Goal: Information Seeking & Learning: Learn about a topic

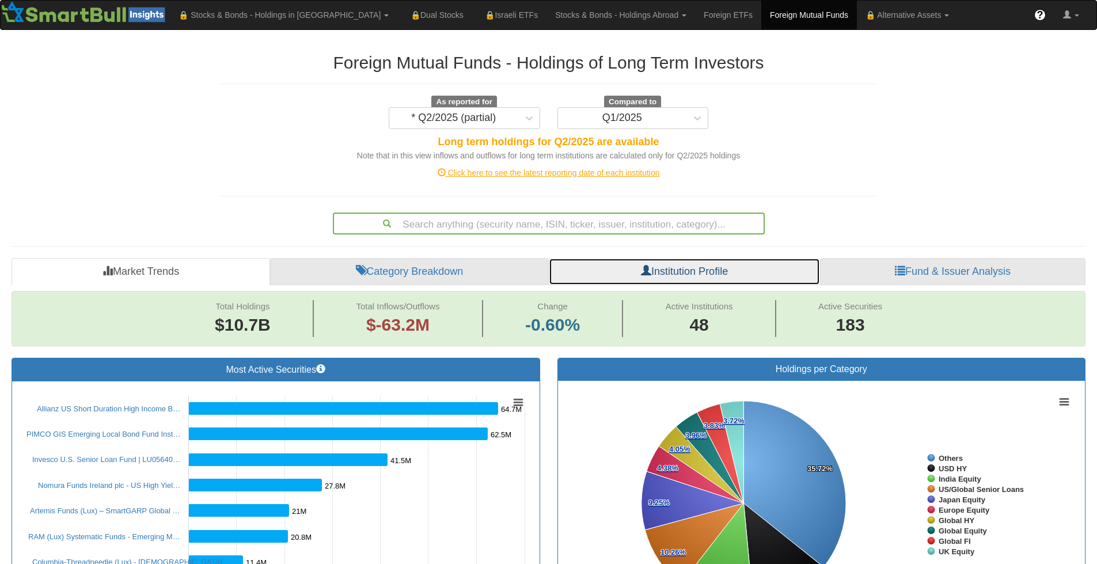
click at [664, 272] on link "Institution Profile" at bounding box center [684, 272] width 271 height 28
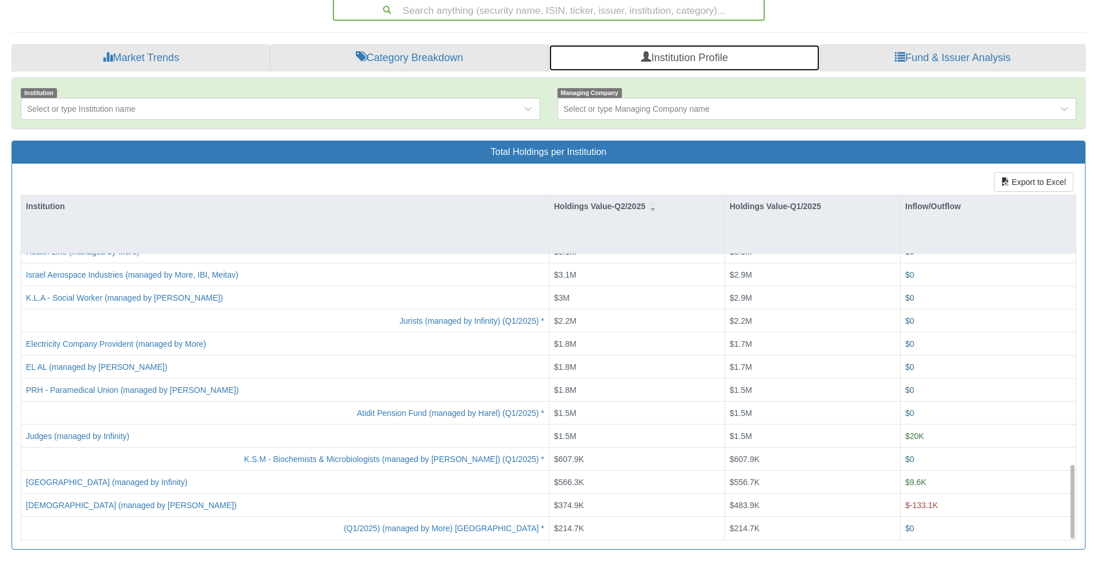
scroll to position [820, 0]
